Goal: Obtain resource: Download file/media

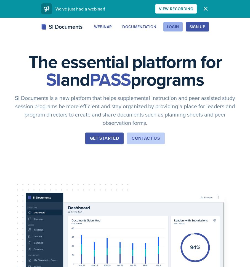
click at [175, 25] on div "Login" at bounding box center [173, 27] width 12 height 4
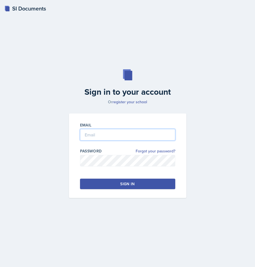
click at [119, 137] on input "email" at bounding box center [127, 135] width 95 height 12
type input "[EMAIL_ADDRESS][DOMAIN_NAME]"
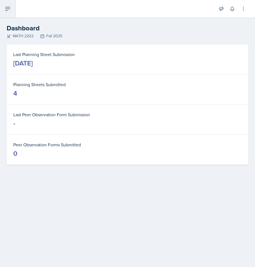
click at [5, 14] on button at bounding box center [8, 9] width 16 height 18
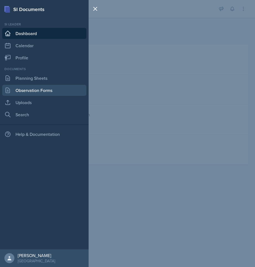
click at [25, 95] on link "Observation Forms" at bounding box center [44, 90] width 84 height 11
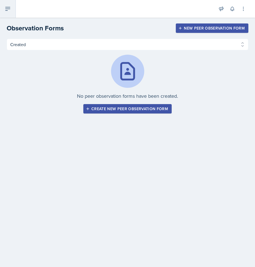
click at [15, 4] on button at bounding box center [8, 9] width 16 height 18
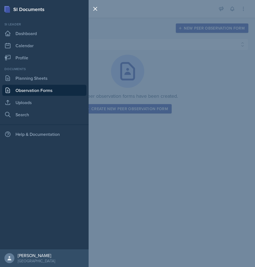
click at [5, 11] on div "SI Documents" at bounding box center [44, 9] width 88 height 7
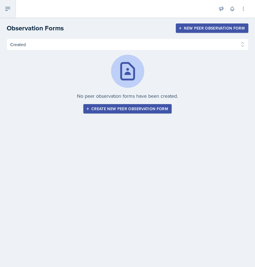
drag, startPoint x: 7, startPoint y: 12, endPoint x: 9, endPoint y: 15, distance: 3.6
click at [7, 11] on button at bounding box center [8, 9] width 16 height 18
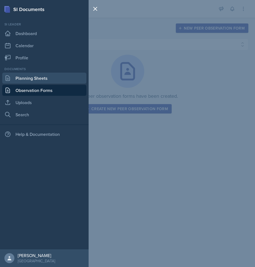
click at [19, 75] on link "Planning Sheets" at bounding box center [44, 78] width 84 height 11
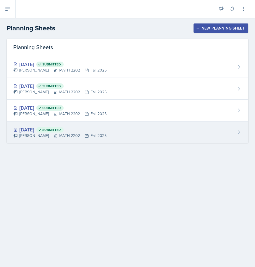
click at [56, 132] on div "[DATE] Submitted" at bounding box center [59, 129] width 93 height 7
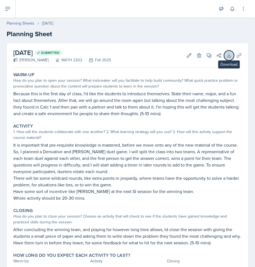
click at [224, 58] on button "Download" at bounding box center [229, 56] width 10 height 10
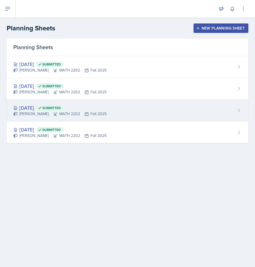
click at [62, 109] on span "Submitted" at bounding box center [49, 108] width 27 height 6
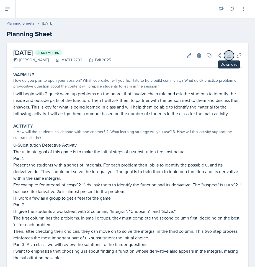
click at [224, 59] on button "Download" at bounding box center [229, 56] width 10 height 10
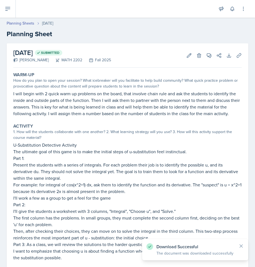
click at [194, 67] on div "[DATE] Submitted [PERSON_NAME] MATH 2202 Fall 2025 Edit Delete View Comments Co…" at bounding box center [127, 55] width 228 height 24
click at [234, 56] on button "Uploads" at bounding box center [239, 56] width 10 height 10
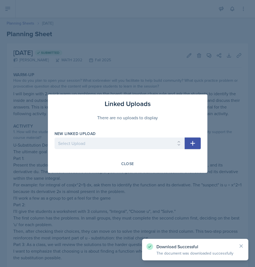
click at [135, 54] on div at bounding box center [127, 133] width 255 height 267
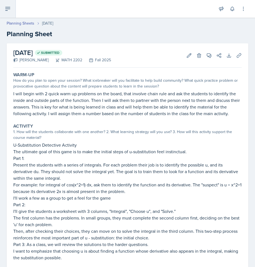
click at [12, 10] on button at bounding box center [8, 9] width 16 height 18
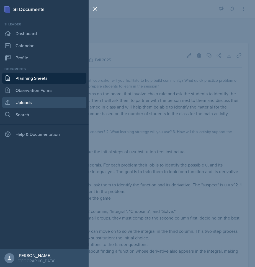
click at [26, 102] on link "Uploads" at bounding box center [44, 102] width 84 height 11
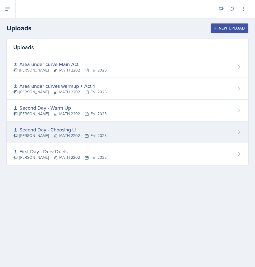
click at [69, 134] on div "[PERSON_NAME] MATH 2202 Fall 2025" at bounding box center [59, 136] width 93 height 6
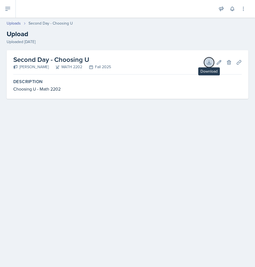
click at [208, 63] on icon at bounding box center [209, 63] width 4 height 4
